Goal: Use online tool/utility: Utilize a website feature to perform a specific function

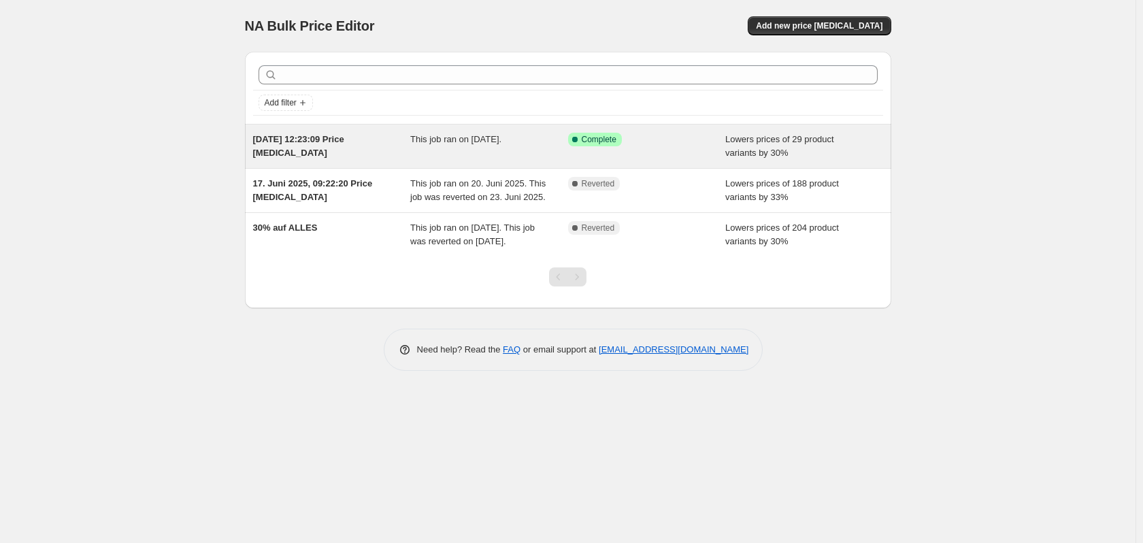
click at [663, 149] on div "Success Complete Complete" at bounding box center [647, 146] width 158 height 27
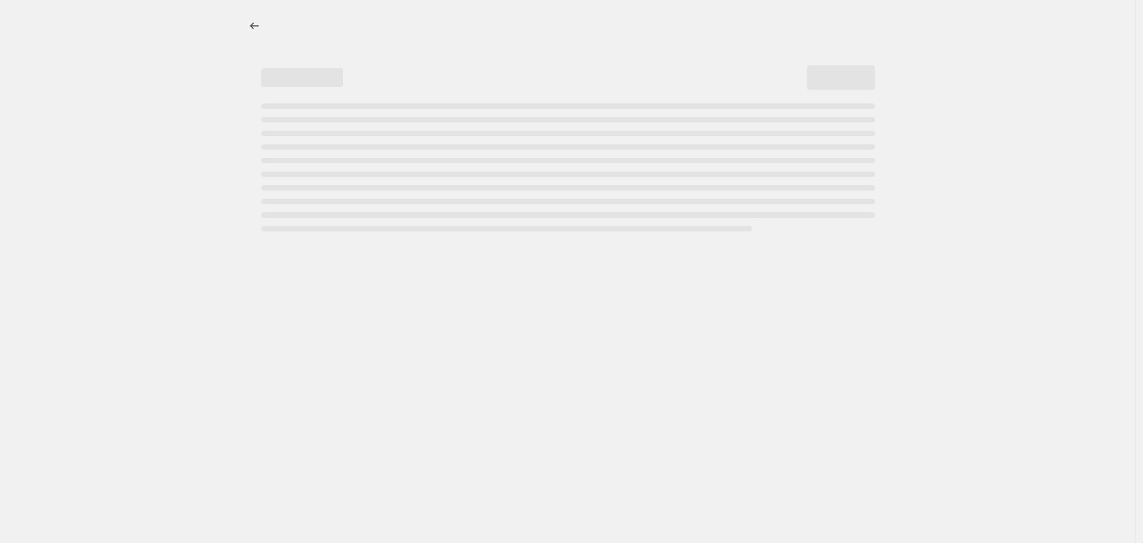
select select "percentage"
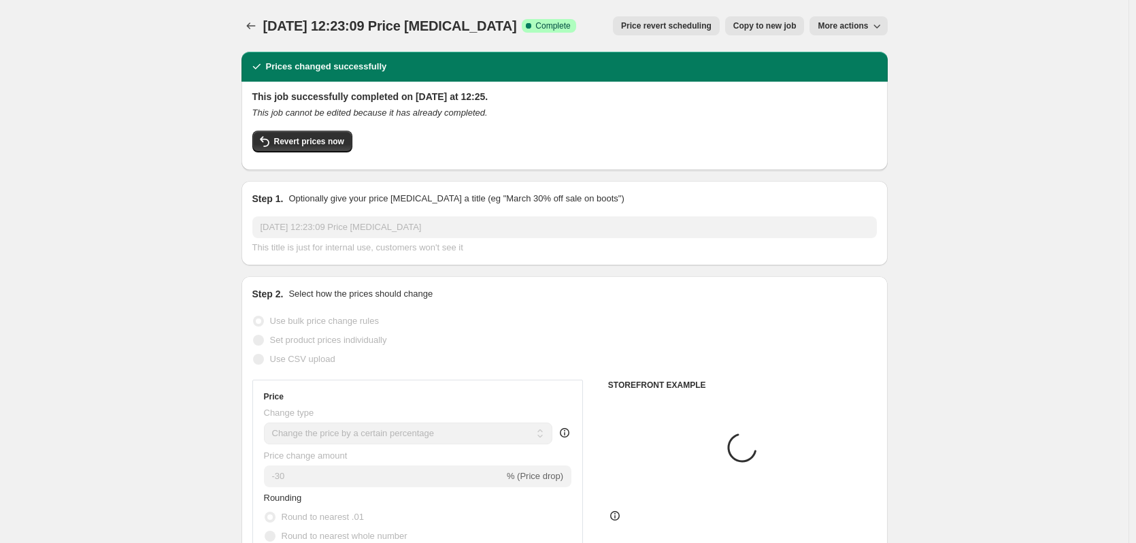
select select "collection"
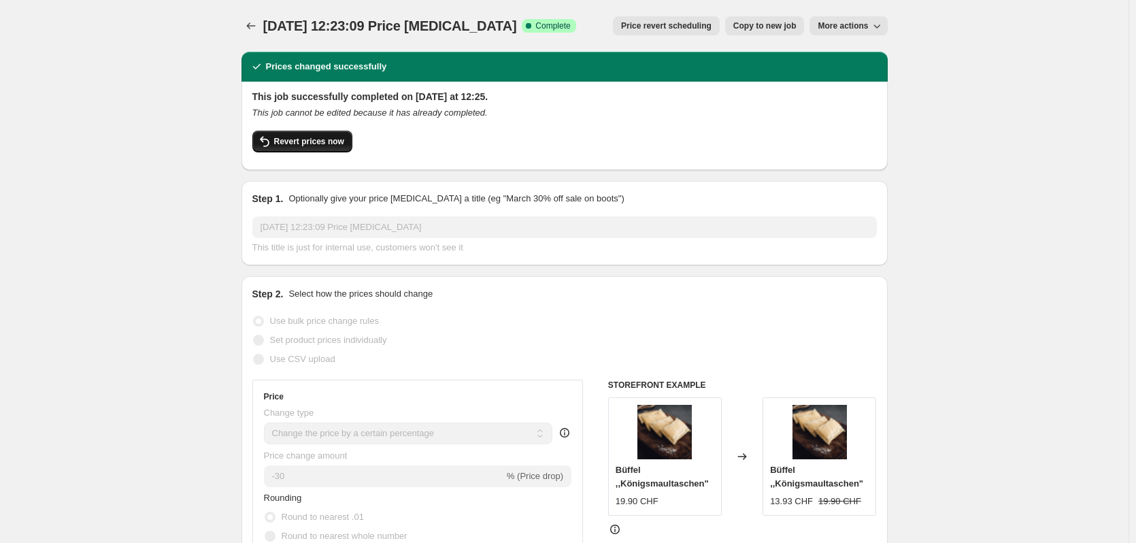
click at [312, 139] on span "Revert prices now" at bounding box center [309, 141] width 70 height 11
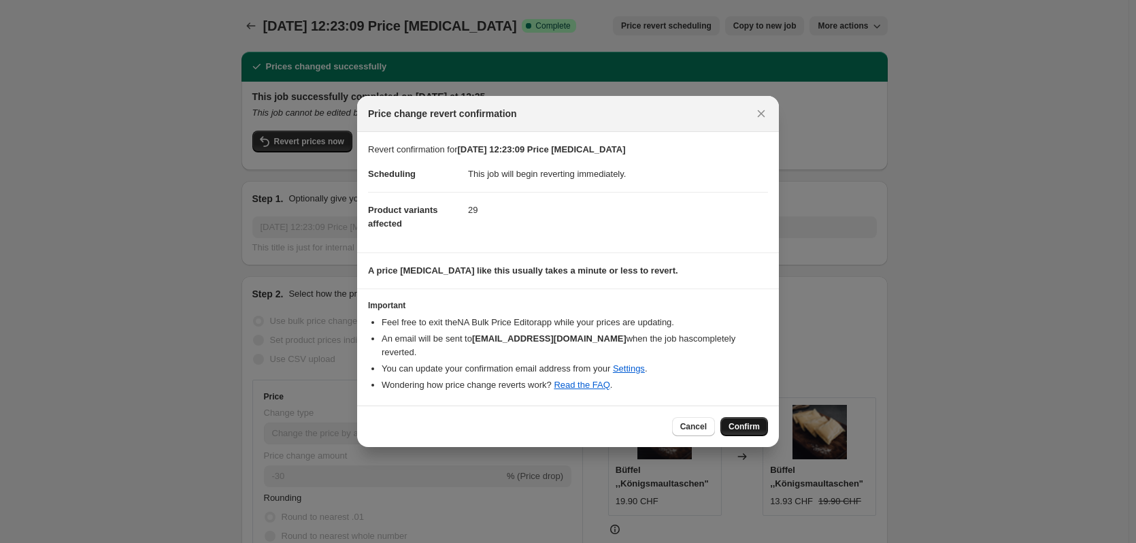
click at [749, 421] on span "Confirm" at bounding box center [743, 426] width 31 height 11
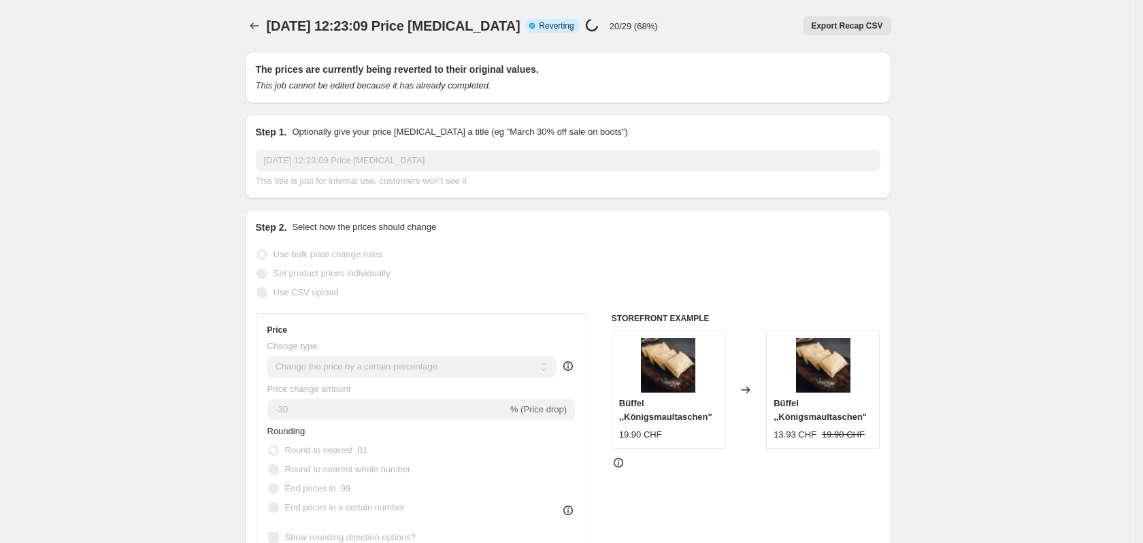
select select "percentage"
select select "collection"
